Goal: Complete application form

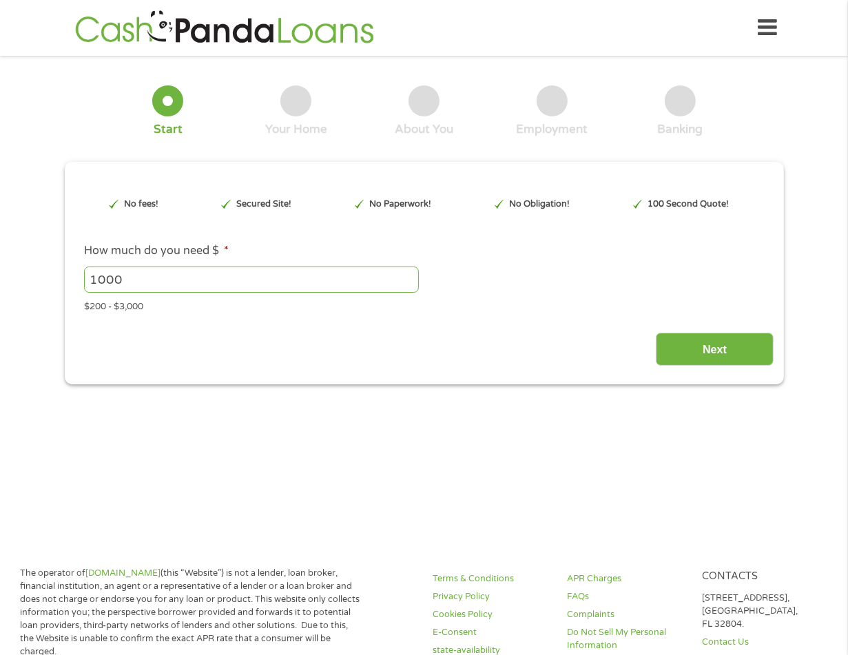
scroll to position [138, 0]
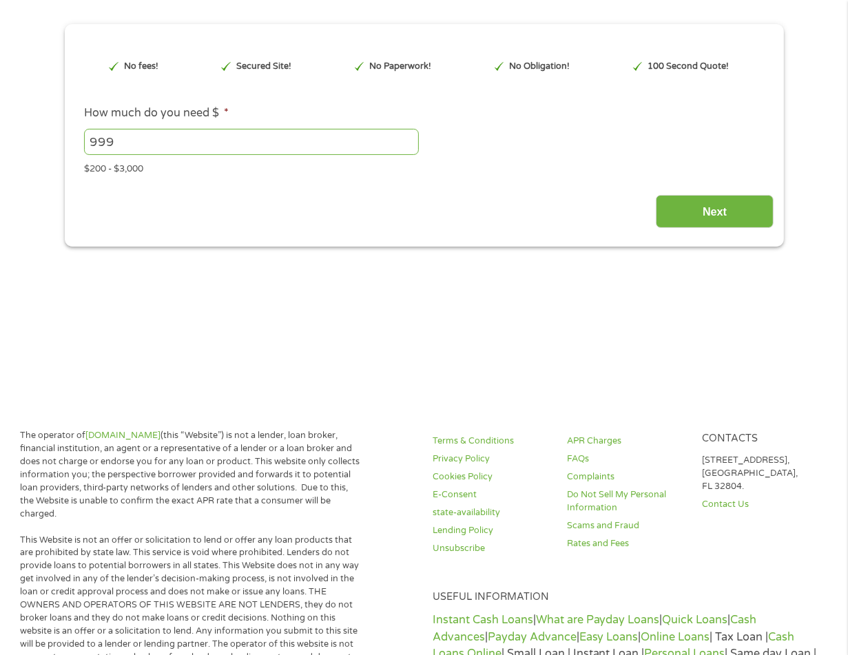
click at [411, 145] on input "999" at bounding box center [251, 142] width 335 height 26
click at [410, 145] on input "998" at bounding box center [251, 142] width 335 height 26
click at [410, 145] on input "997" at bounding box center [251, 142] width 335 height 26
click at [410, 145] on input "996" at bounding box center [251, 142] width 335 height 26
click at [410, 145] on input "995" at bounding box center [251, 142] width 335 height 26
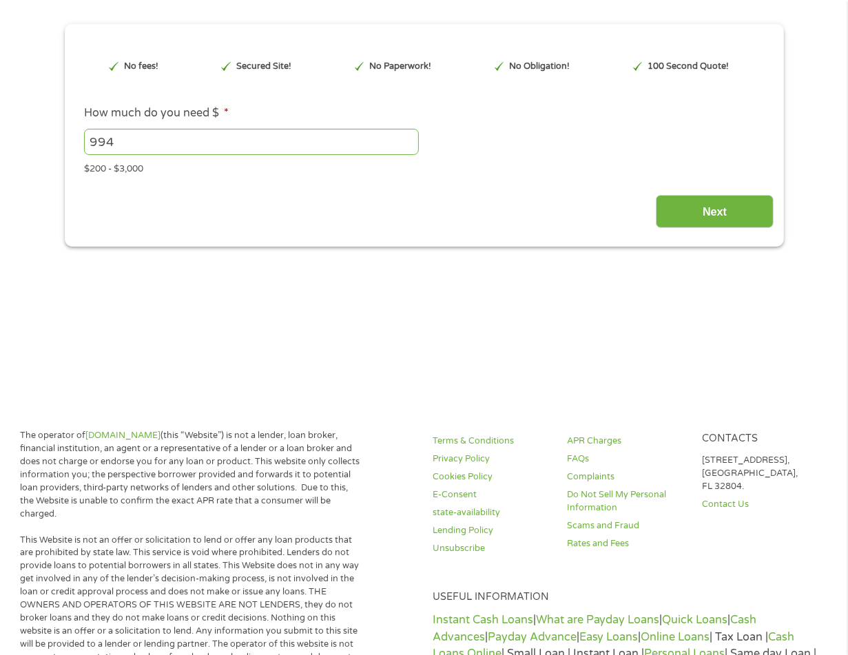
click at [410, 145] on input "994" at bounding box center [251, 142] width 335 height 26
click at [410, 145] on input "993" at bounding box center [251, 142] width 335 height 26
click at [410, 145] on input "991" at bounding box center [251, 142] width 335 height 26
click at [410, 145] on input "990" at bounding box center [251, 142] width 335 height 26
click at [410, 145] on input "989" at bounding box center [251, 142] width 335 height 26
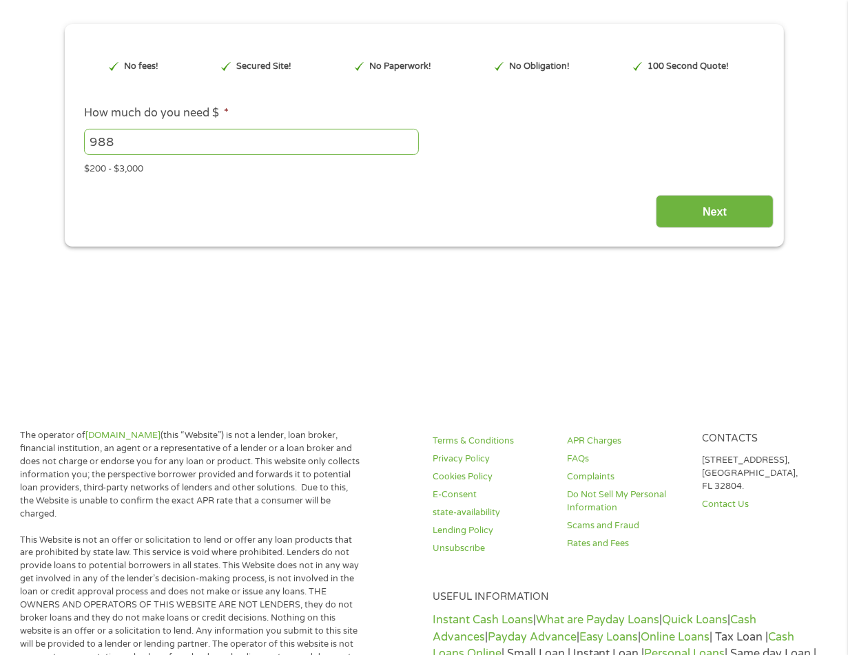
click at [410, 145] on input "988" at bounding box center [251, 142] width 335 height 26
click at [410, 145] on input "987" at bounding box center [251, 142] width 335 height 26
click at [410, 145] on input "986" at bounding box center [251, 142] width 335 height 26
click at [410, 145] on input "985" at bounding box center [251, 142] width 335 height 26
click at [410, 145] on input "984" at bounding box center [251, 142] width 335 height 26
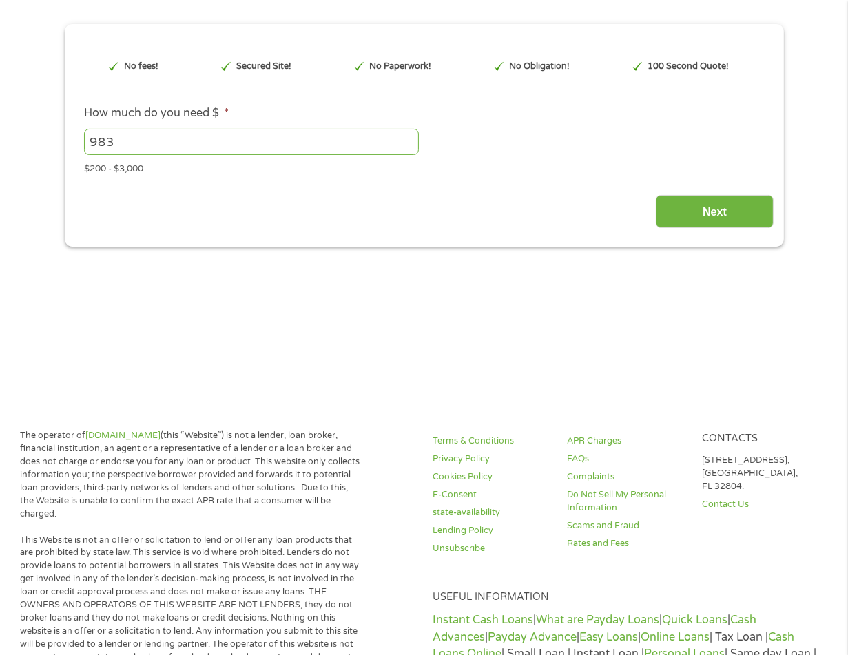
click at [410, 145] on input "983" at bounding box center [251, 142] width 335 height 26
click at [410, 145] on input "982" at bounding box center [251, 142] width 335 height 26
click at [410, 145] on input "981" at bounding box center [251, 142] width 335 height 26
click at [410, 145] on input "980" at bounding box center [251, 142] width 335 height 26
click at [410, 145] on input "979" at bounding box center [251, 142] width 335 height 26
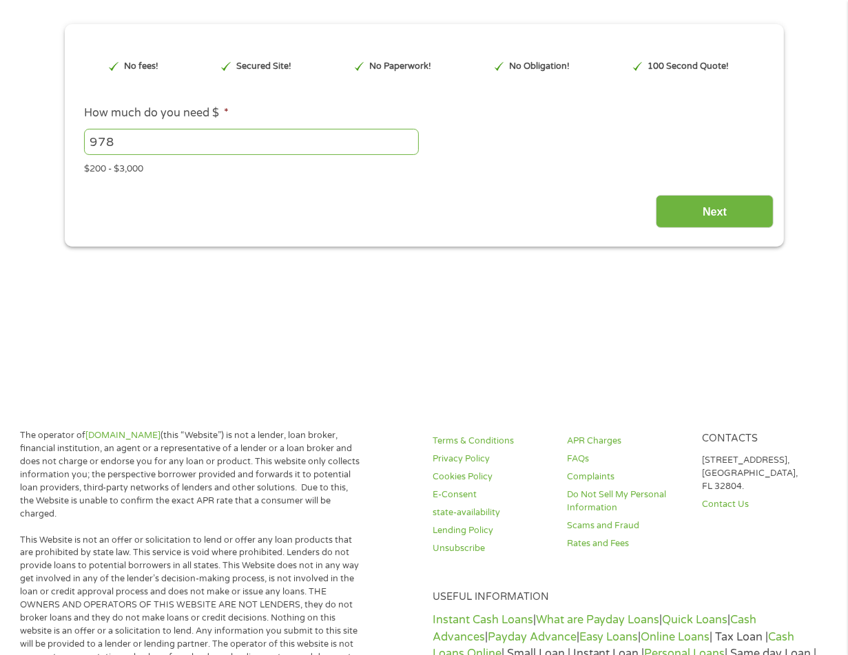
click at [410, 145] on input "978" at bounding box center [251, 142] width 335 height 26
click at [410, 145] on input "977" at bounding box center [251, 142] width 335 height 26
click at [410, 145] on input "976" at bounding box center [251, 142] width 335 height 26
click at [410, 145] on input "975" at bounding box center [251, 142] width 335 height 26
drag, startPoint x: 278, startPoint y: 148, endPoint x: -300, endPoint y: 147, distance: 577.9
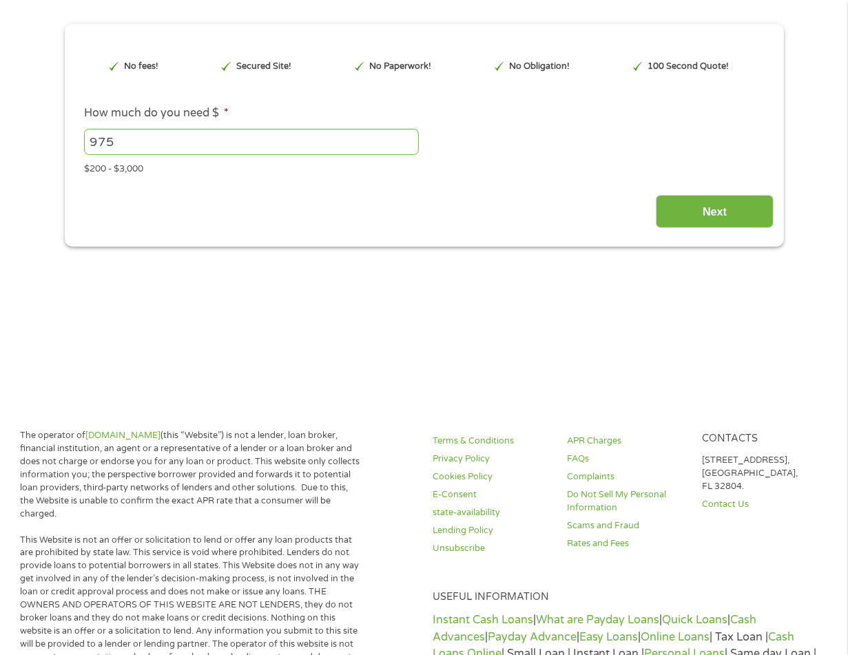
type input "500"
click at [681, 207] on input "Next" at bounding box center [715, 212] width 118 height 34
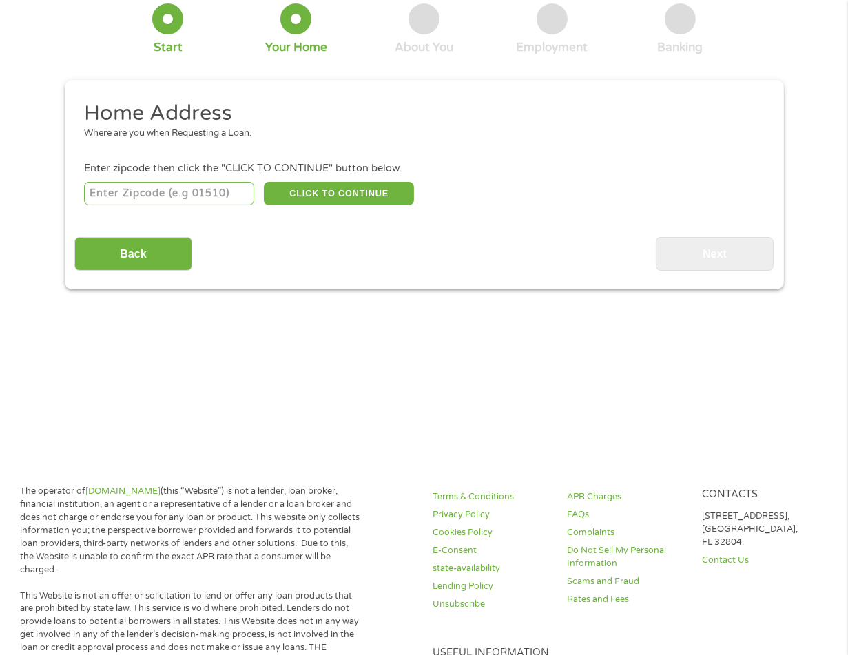
scroll to position [0, 0]
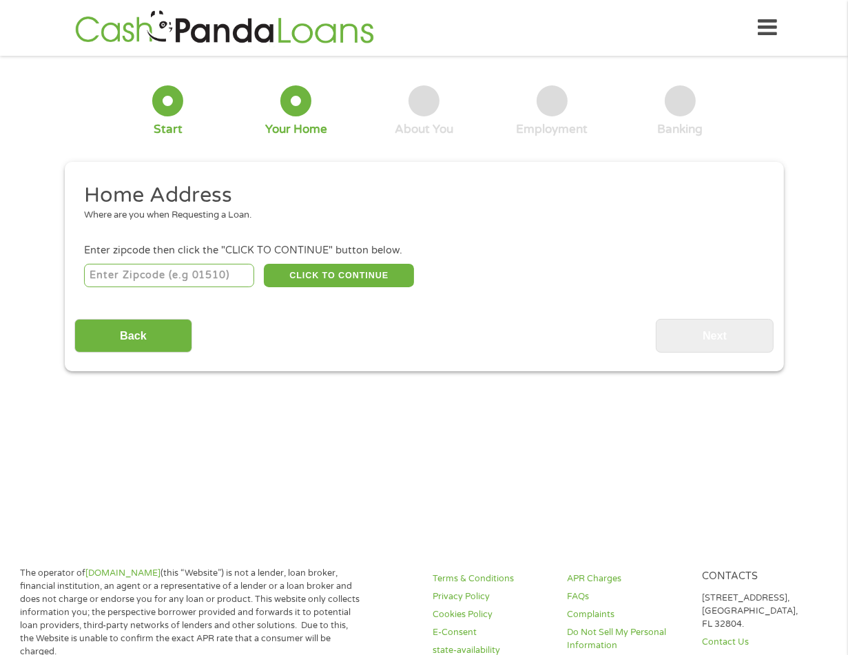
click at [179, 275] on input "number" at bounding box center [169, 275] width 170 height 23
type input "75090"
click at [314, 277] on button "CLICK TO CONTINUE" at bounding box center [339, 275] width 150 height 23
type input "75090"
type input "[PERSON_NAME]"
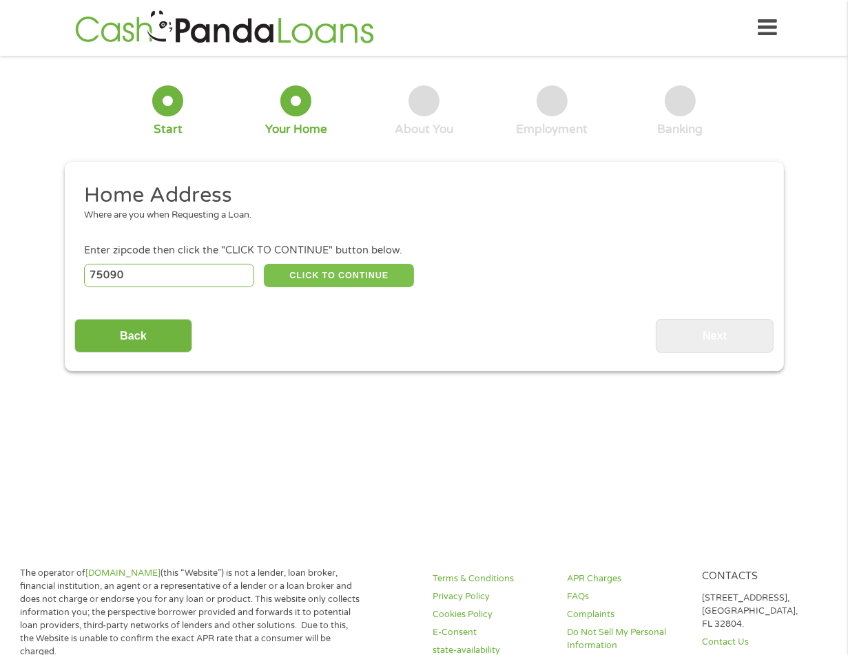
select select "[US_STATE]"
